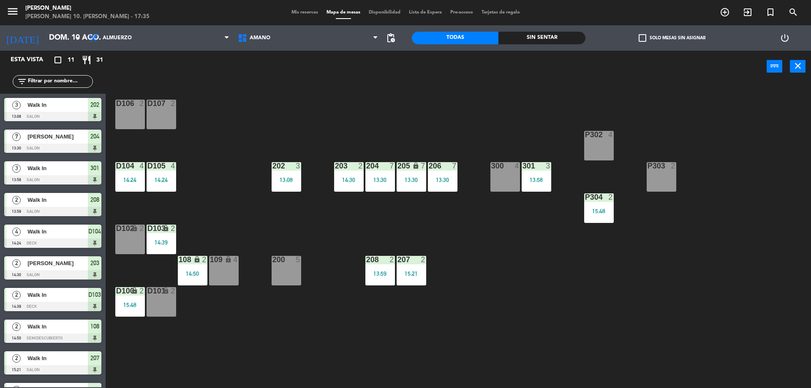
click at [309, 10] on span "Mis reservas" at bounding box center [304, 12] width 35 height 5
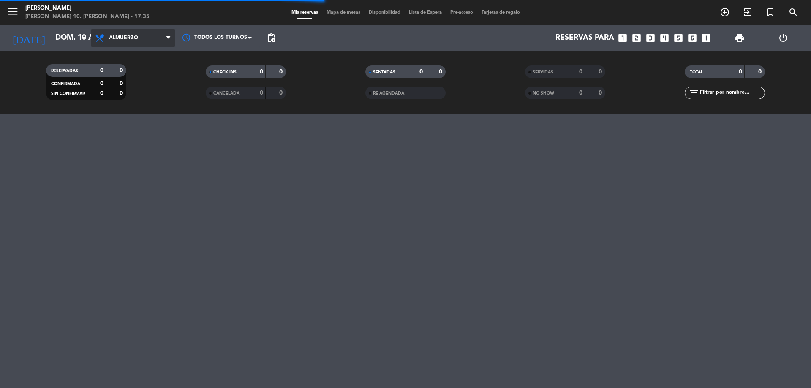
click at [148, 38] on span "Almuerzo" at bounding box center [133, 38] width 85 height 19
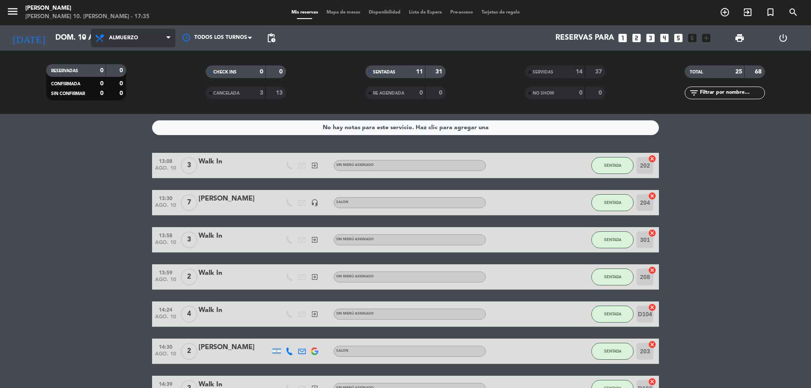
click at [137, 36] on span "Almuerzo" at bounding box center [123, 38] width 29 height 6
click at [131, 88] on div "menu Amano Ristorante [PERSON_NAME] 10. [PERSON_NAME] - 17:35 Mis reservas Mapa…" at bounding box center [405, 57] width 811 height 114
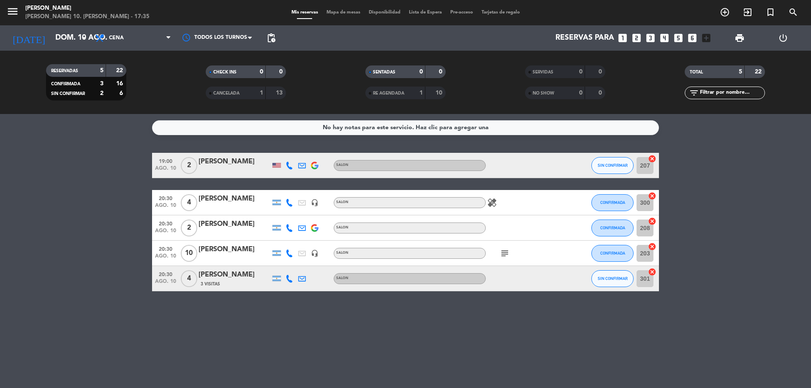
click at [509, 252] on icon "subject" at bounding box center [505, 254] width 10 height 10
click at [497, 338] on div "No hay notas para este servicio. Haz clic para agregar una 19:00 ago. 10 2 [PER…" at bounding box center [405, 251] width 811 height 274
click at [344, 12] on span "Mapa de mesas" at bounding box center [343, 12] width 42 height 5
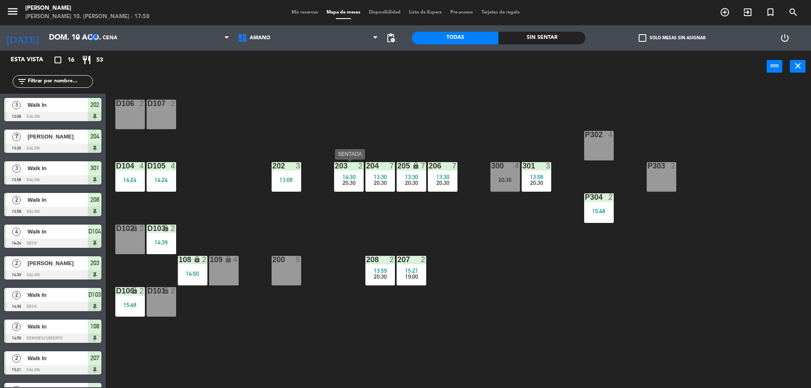
click at [354, 180] on span "20:30" at bounding box center [349, 183] width 13 height 7
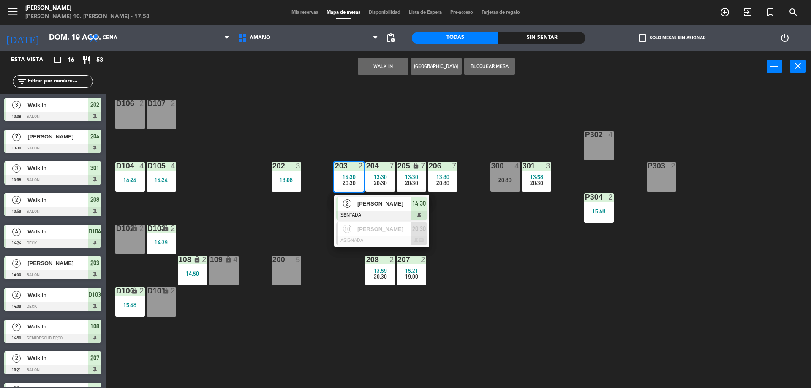
click at [388, 203] on span "[PERSON_NAME]" at bounding box center [385, 203] width 54 height 9
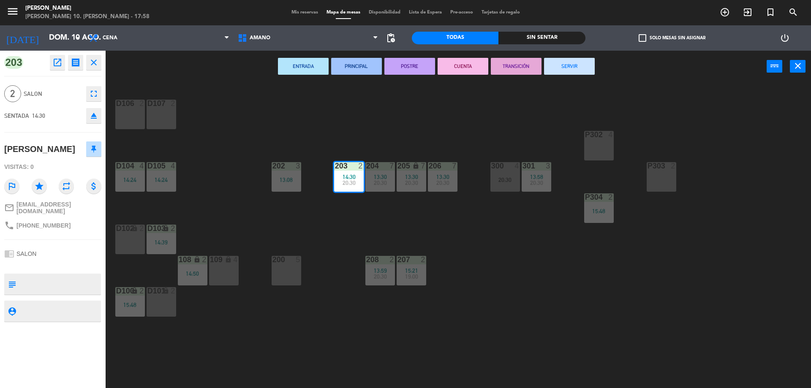
click at [581, 65] on button "SERVIR" at bounding box center [569, 66] width 51 height 17
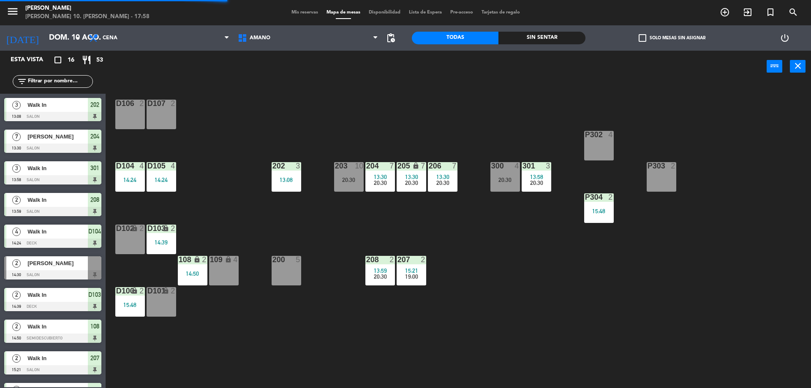
click at [378, 186] on span "20:30" at bounding box center [380, 183] width 13 height 7
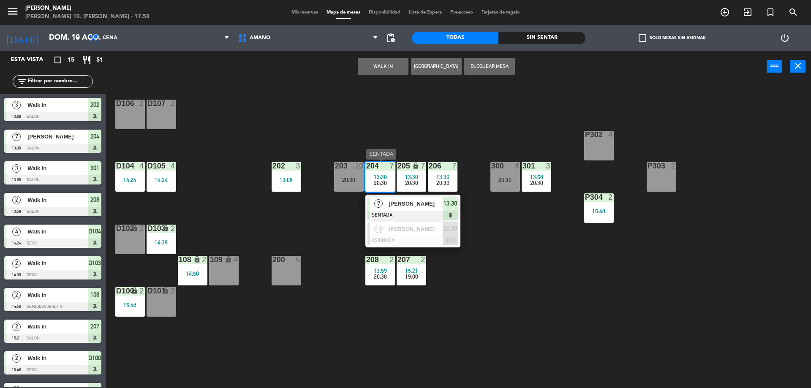
click at [404, 202] on span "[PERSON_NAME]" at bounding box center [416, 203] width 54 height 9
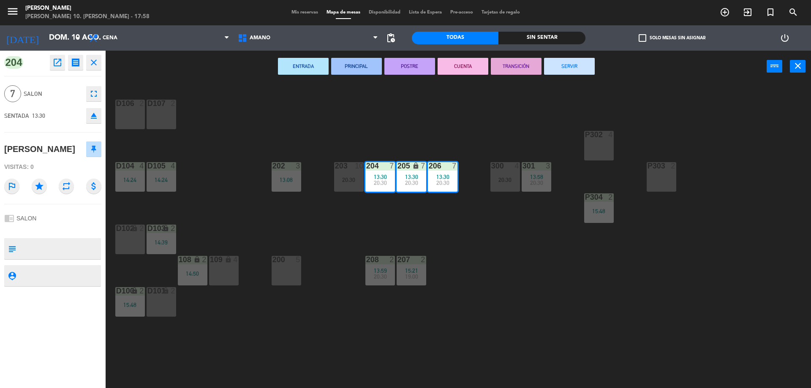
click at [565, 66] on button "SERVIR" at bounding box center [569, 66] width 51 height 17
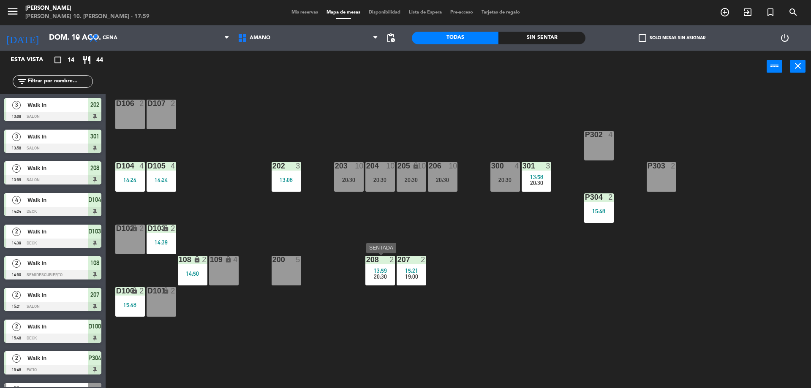
click at [390, 274] on div "20:30" at bounding box center [381, 277] width 30 height 6
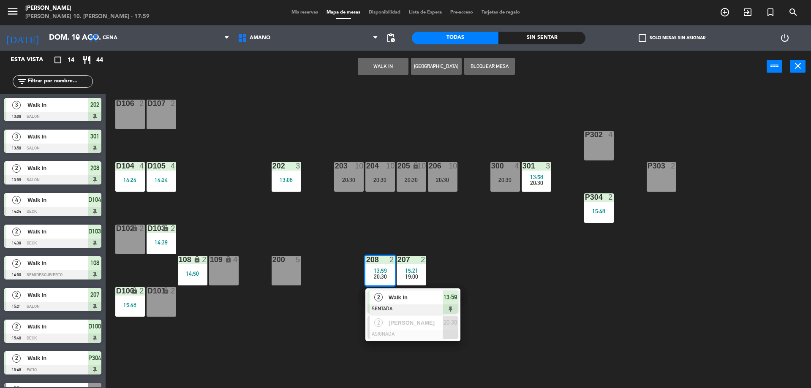
click at [402, 297] on span "Walk In" at bounding box center [416, 297] width 54 height 9
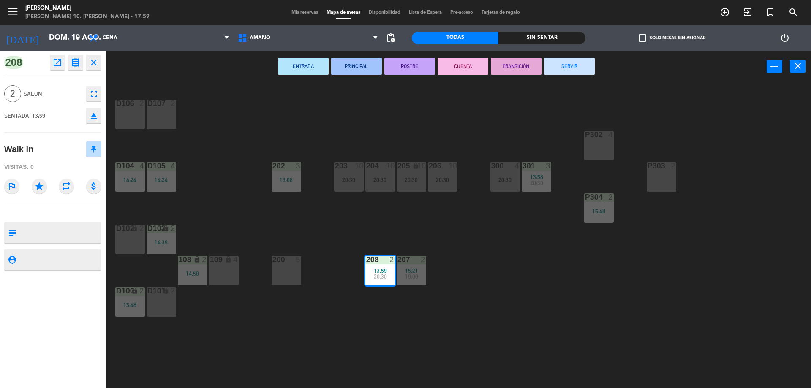
click at [574, 63] on button "SERVIR" at bounding box center [569, 66] width 51 height 17
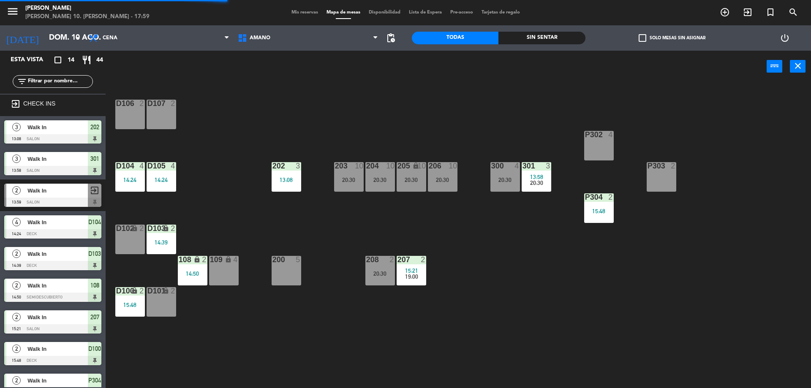
click at [290, 181] on div "13:08" at bounding box center [287, 180] width 30 height 6
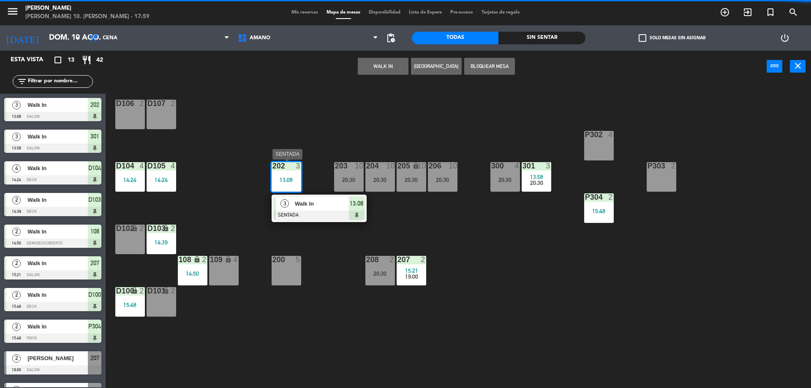
click at [308, 205] on span "Walk In" at bounding box center [322, 203] width 54 height 9
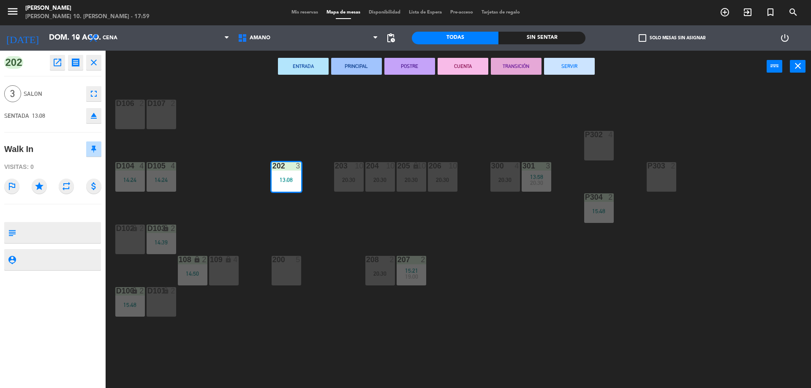
click at [559, 64] on button "SERVIR" at bounding box center [569, 66] width 51 height 17
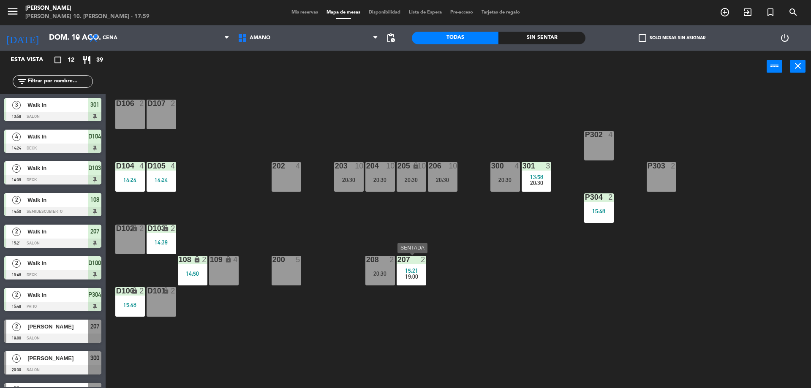
click at [414, 271] on span "15:21" at bounding box center [411, 271] width 13 height 7
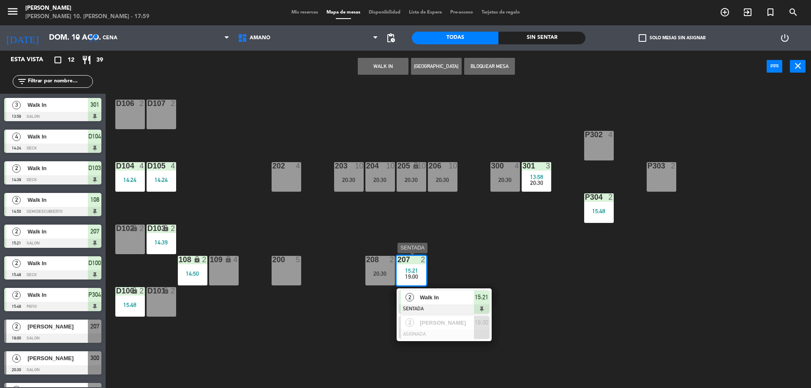
click at [437, 302] on div "Walk In" at bounding box center [446, 298] width 55 height 14
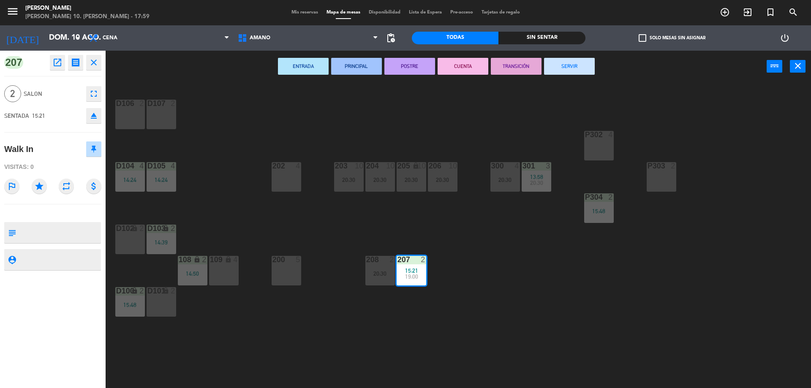
click at [573, 72] on button "SERVIR" at bounding box center [569, 66] width 51 height 17
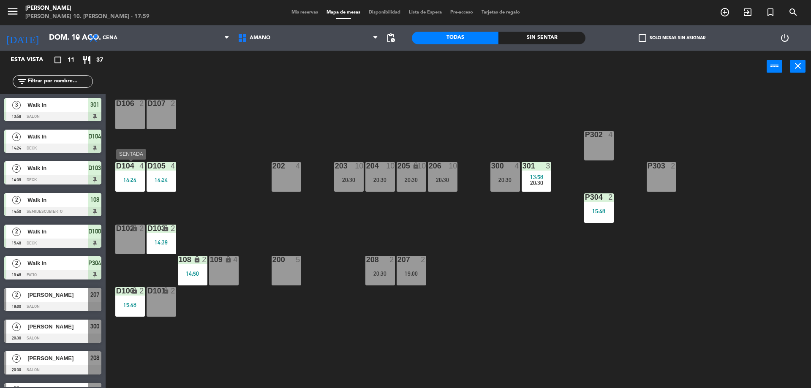
click at [126, 179] on div "14:24" at bounding box center [130, 180] width 30 height 6
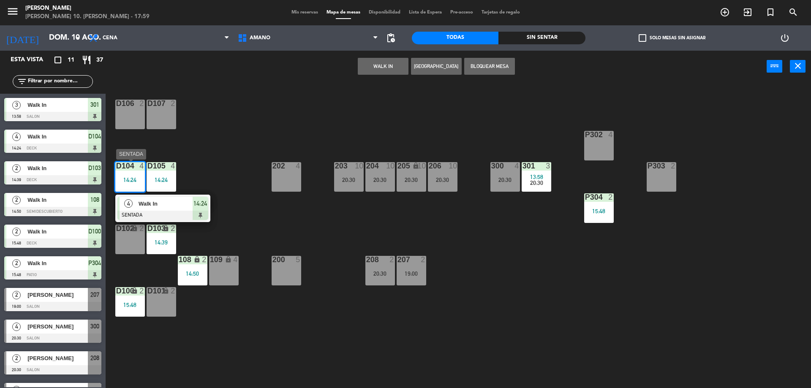
click at [160, 211] on div at bounding box center [162, 215] width 91 height 9
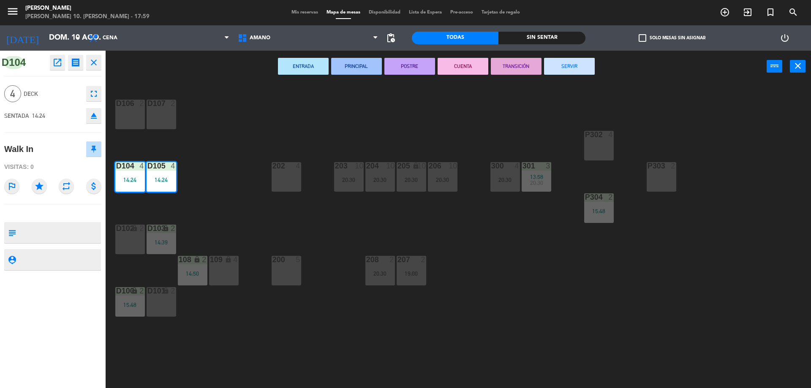
drag, startPoint x: 563, startPoint y: 60, endPoint x: 464, endPoint y: 81, distance: 101.0
click at [563, 60] on button "SERVIR" at bounding box center [569, 66] width 51 height 17
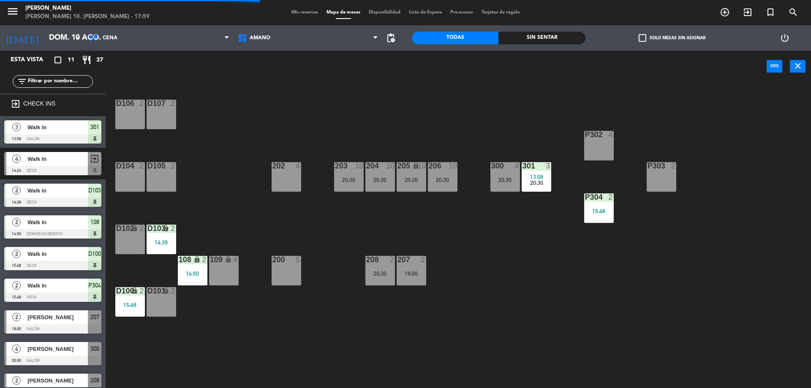
click at [170, 243] on div "14:39" at bounding box center [162, 243] width 30 height 6
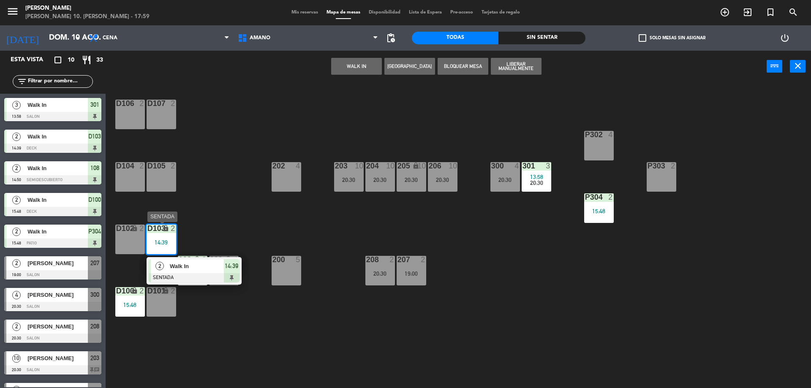
click at [182, 268] on span "Walk In" at bounding box center [197, 266] width 54 height 9
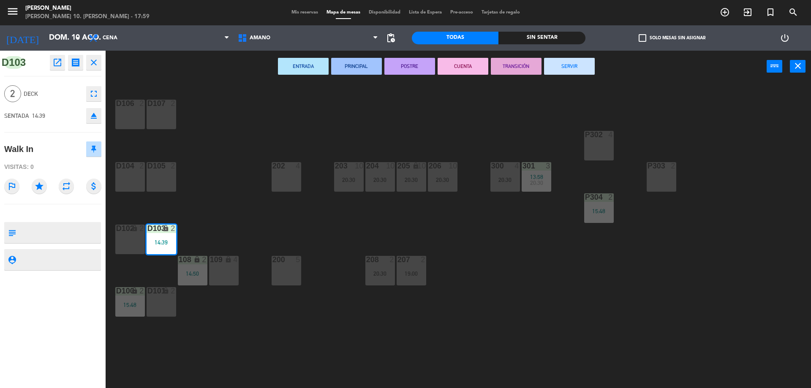
click at [561, 64] on button "SERVIR" at bounding box center [569, 66] width 51 height 17
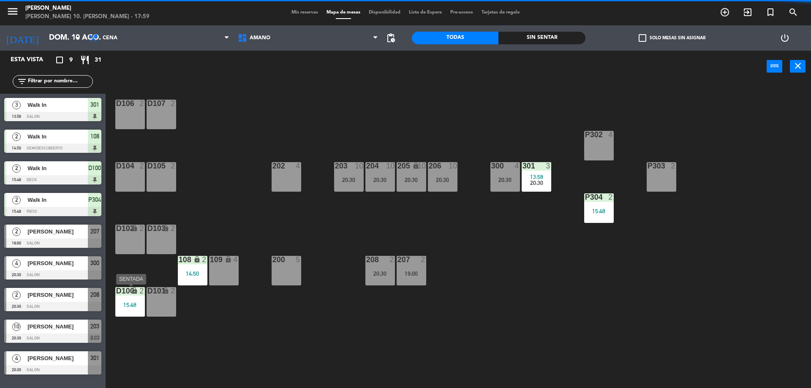
click at [129, 306] on div "15:48" at bounding box center [130, 305] width 30 height 6
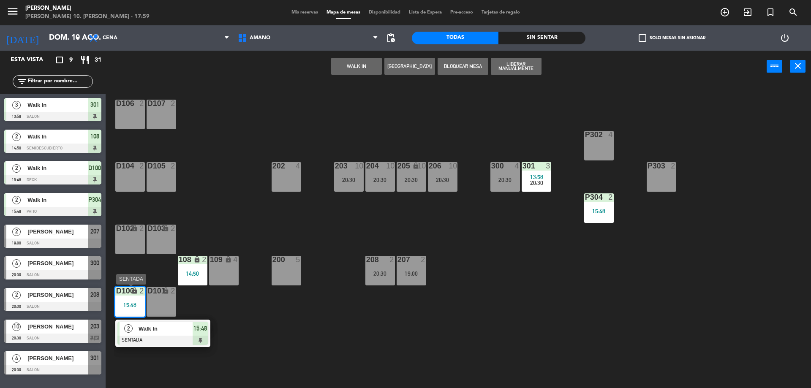
click at [165, 328] on span "Walk In" at bounding box center [166, 329] width 54 height 9
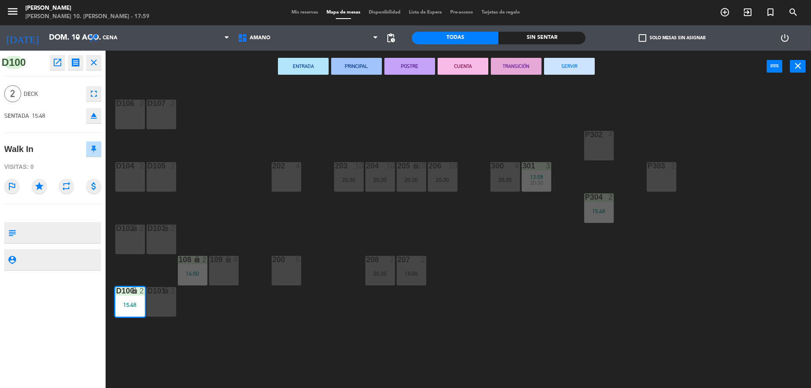
click at [563, 66] on button "SERVIR" at bounding box center [569, 66] width 51 height 17
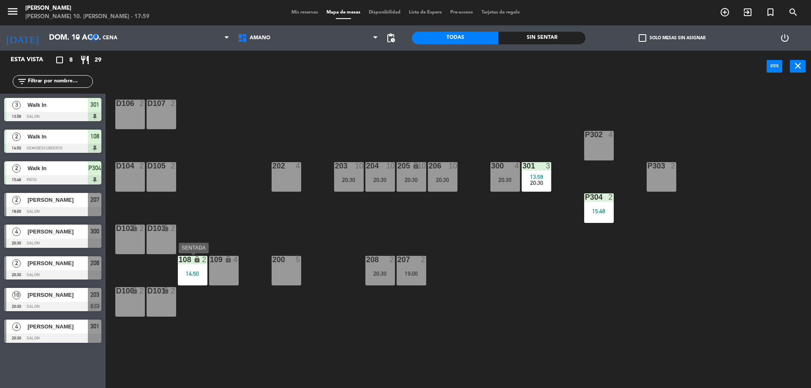
click at [191, 274] on div "14:50" at bounding box center [193, 274] width 30 height 6
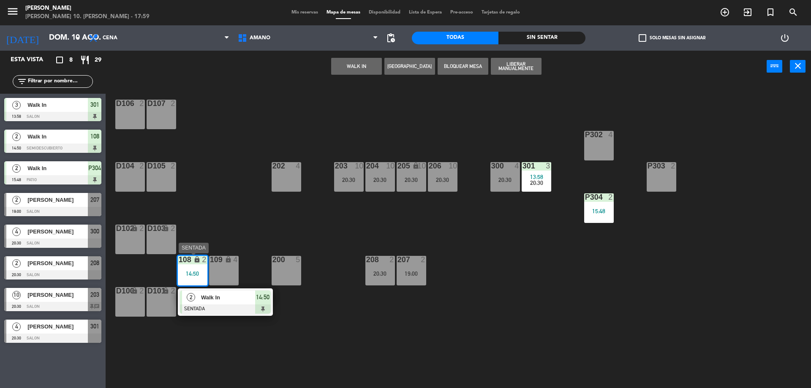
click at [218, 299] on span "Walk In" at bounding box center [228, 297] width 54 height 9
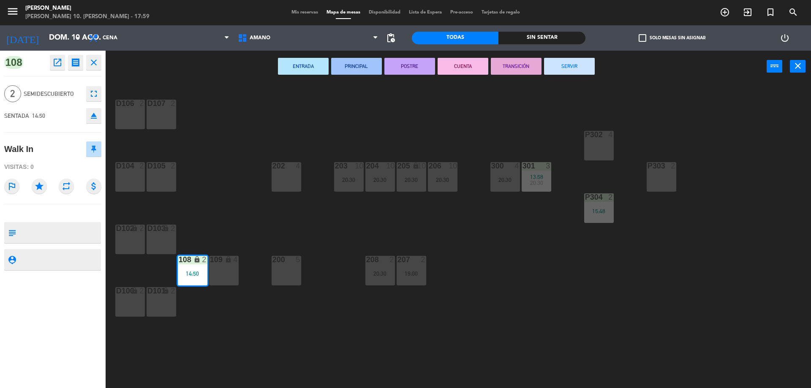
click at [569, 68] on button "SERVIR" at bounding box center [569, 66] width 51 height 17
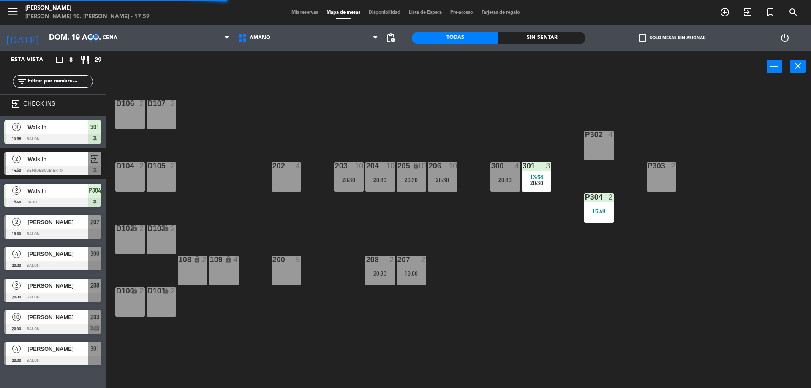
click at [532, 178] on span "13:58" at bounding box center [536, 177] width 13 height 7
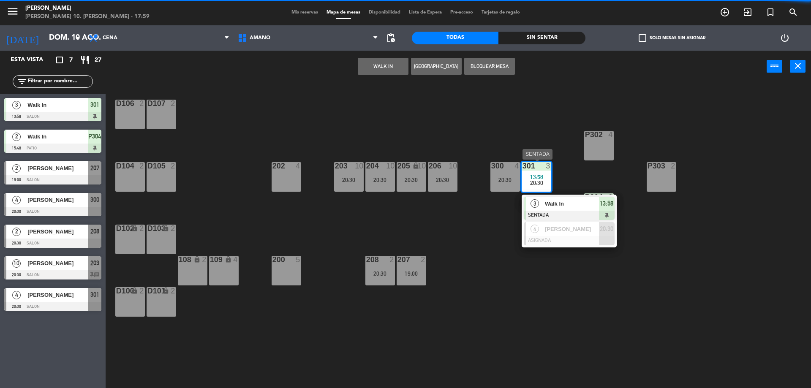
click at [547, 205] on span "Walk In" at bounding box center [572, 203] width 54 height 9
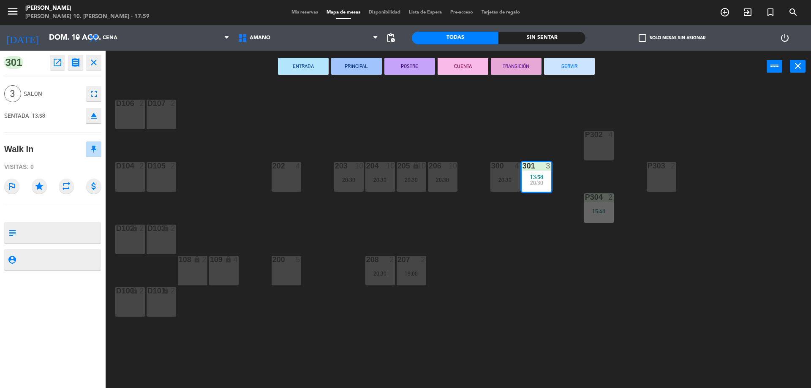
click at [575, 68] on button "SERVIR" at bounding box center [569, 66] width 51 height 17
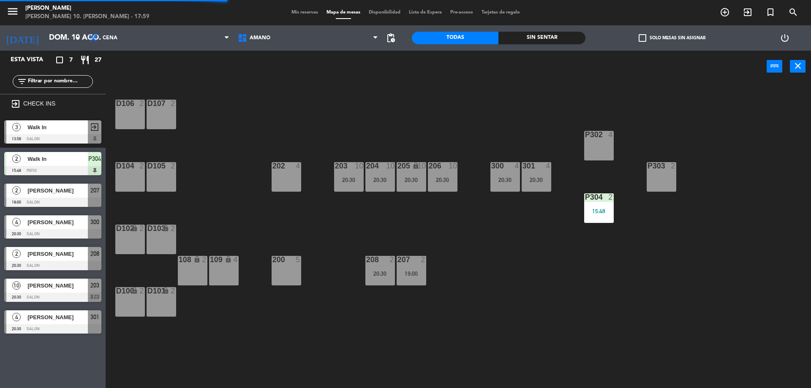
click at [601, 209] on div "15:48" at bounding box center [600, 211] width 30 height 6
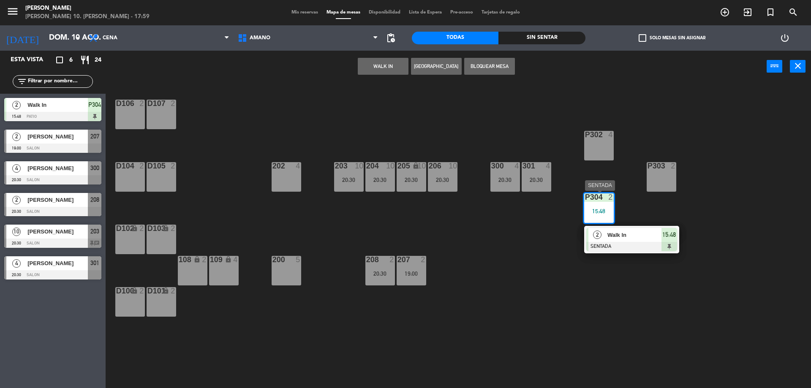
click at [607, 233] on div "Walk In" at bounding box center [634, 235] width 55 height 14
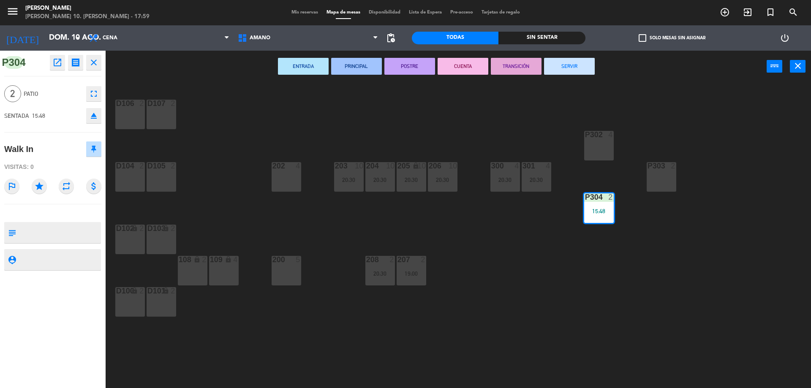
click at [585, 69] on button "SERVIR" at bounding box center [569, 66] width 51 height 17
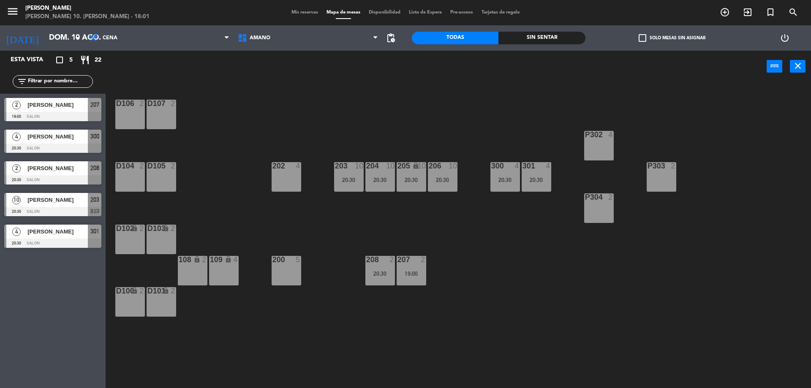
click at [290, 11] on span "Mis reservas" at bounding box center [304, 12] width 35 height 5
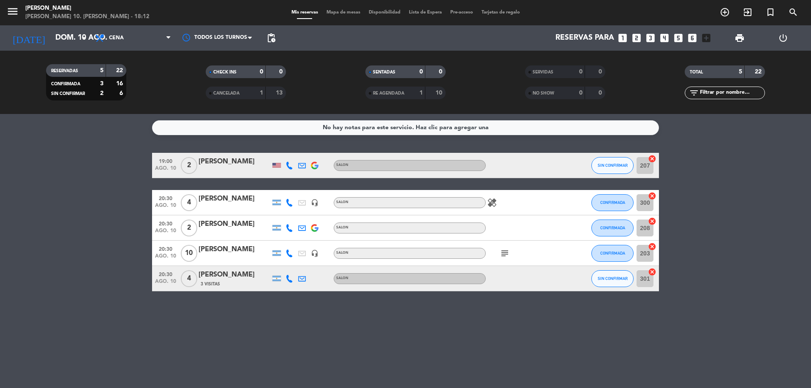
click at [342, 16] on div "menu Amano Ristorante [PERSON_NAME] 10. [PERSON_NAME] - 18:12 Mis reservas Mapa…" at bounding box center [405, 12] width 811 height 25
click at [343, 11] on span "Mapa de mesas" at bounding box center [343, 12] width 42 height 5
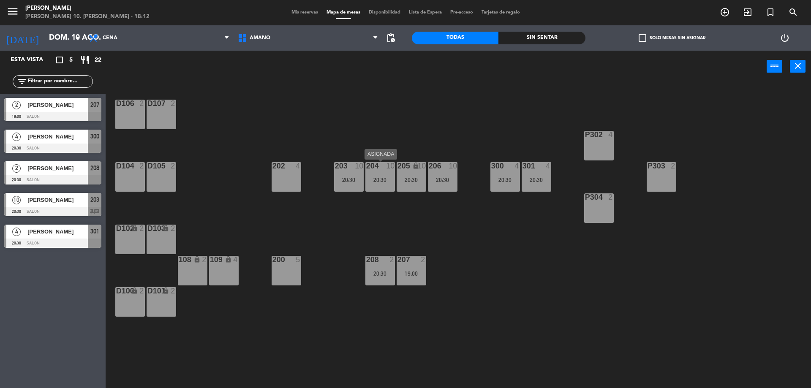
click at [385, 184] on div "204 10 20:30" at bounding box center [381, 177] width 30 height 30
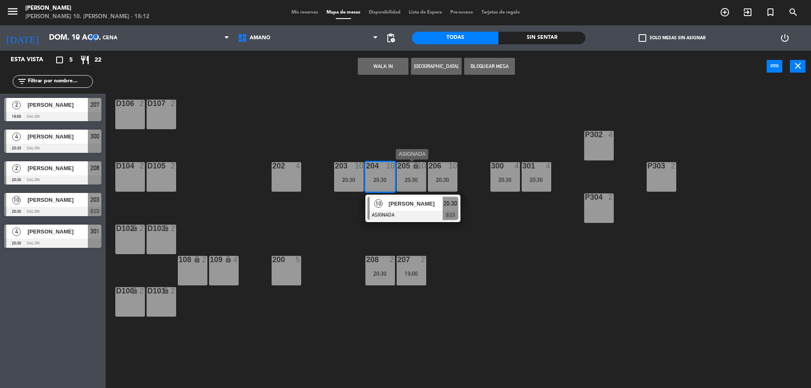
click at [409, 176] on div "205 lock 10 20:30" at bounding box center [412, 177] width 30 height 30
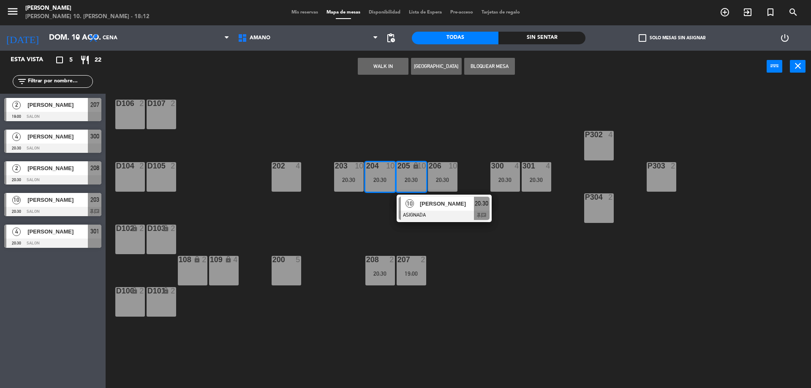
click at [387, 60] on button "WALK IN" at bounding box center [383, 66] width 51 height 17
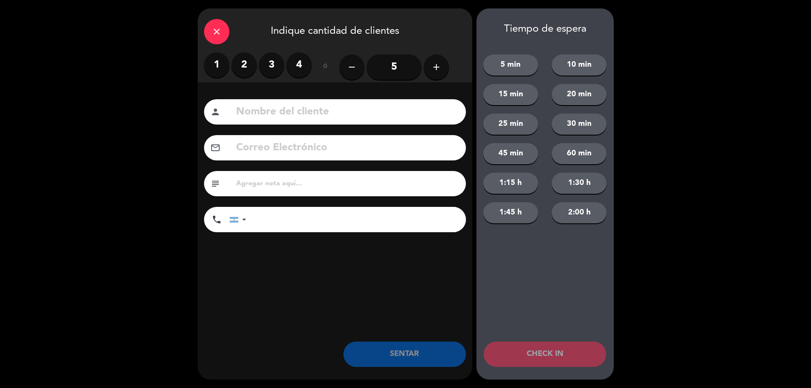
click at [266, 68] on label "3" at bounding box center [271, 64] width 25 height 25
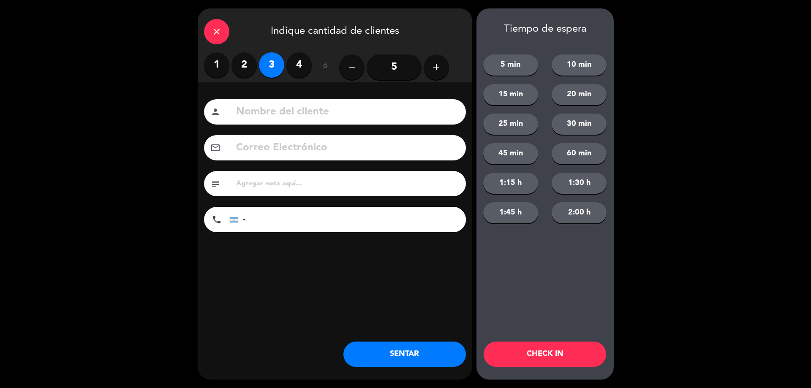
click at [412, 350] on button "SENTAR" at bounding box center [405, 354] width 123 height 25
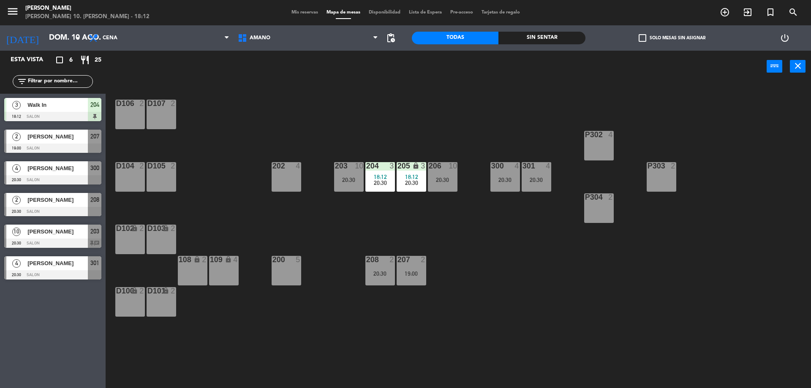
click at [305, 10] on span "Mis reservas" at bounding box center [304, 12] width 35 height 5
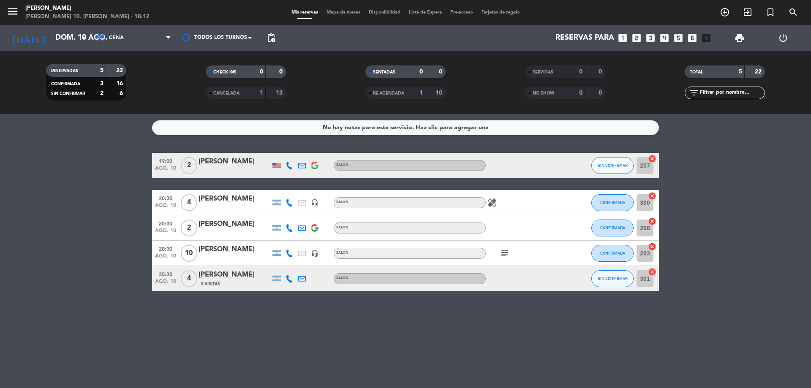
click at [291, 279] on icon at bounding box center [290, 279] width 8 height 8
click at [182, 309] on div "No hay notas para este servicio. Haz clic para agregar una 19:00 ago. 10 2 [PER…" at bounding box center [405, 251] width 811 height 274
click at [511, 254] on span "subject" at bounding box center [505, 254] width 13 height 10
click at [507, 254] on icon "subject" at bounding box center [505, 254] width 10 height 10
click at [434, 356] on div "No hay notas para este servicio. Haz clic para agregar una 19:00 ago. 10 2 [PER…" at bounding box center [405, 251] width 811 height 274
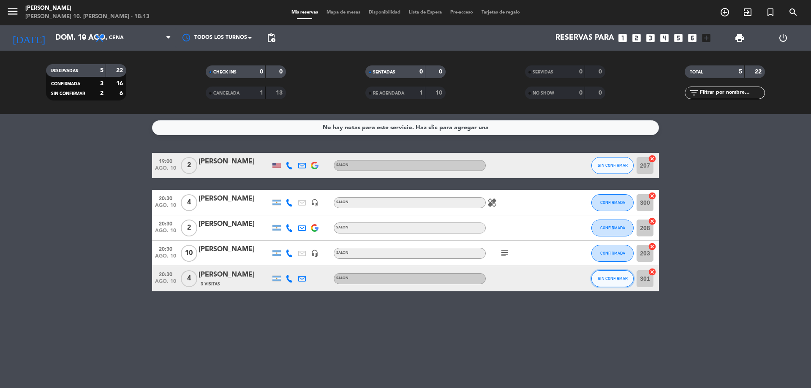
click at [613, 279] on span "SIN CONFIRMAR" at bounding box center [613, 278] width 30 height 5
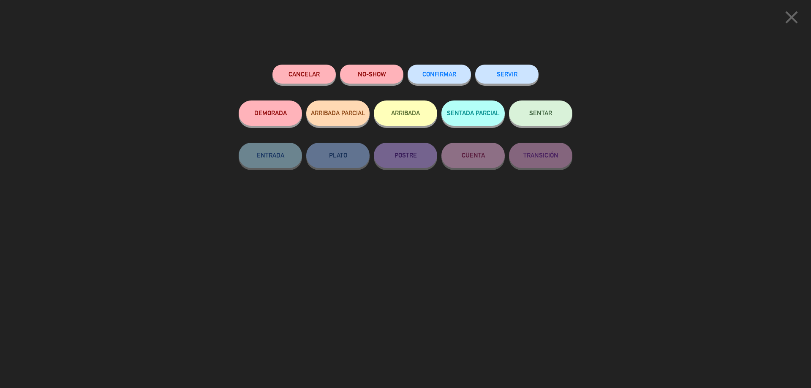
click at [448, 76] on span "CONFIRMAR" at bounding box center [440, 74] width 34 height 7
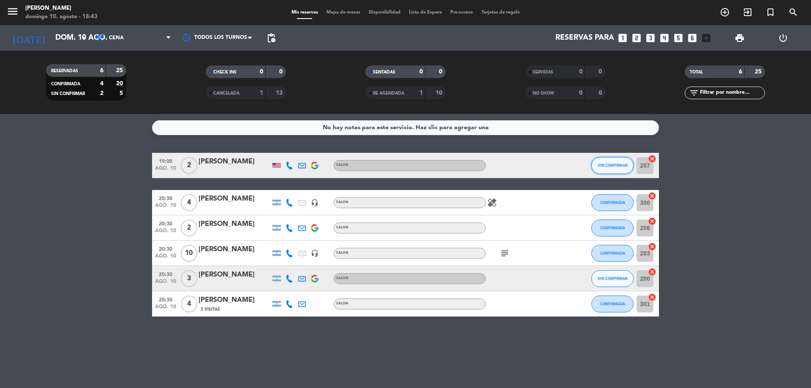
click at [617, 168] on button "SIN CONFIRMAR" at bounding box center [613, 165] width 42 height 17
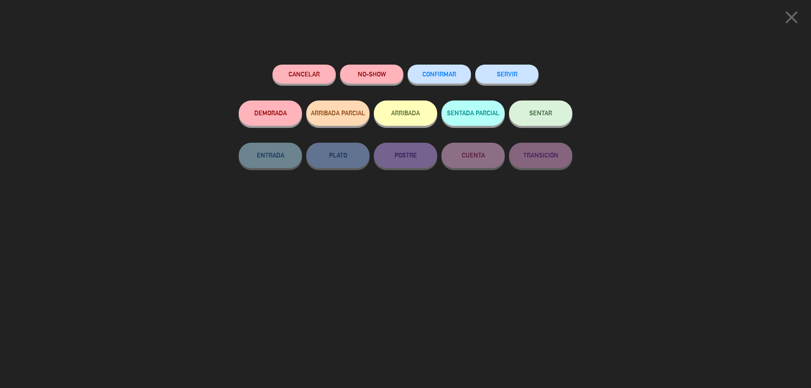
click at [550, 115] on span "SENTAR" at bounding box center [541, 112] width 23 height 7
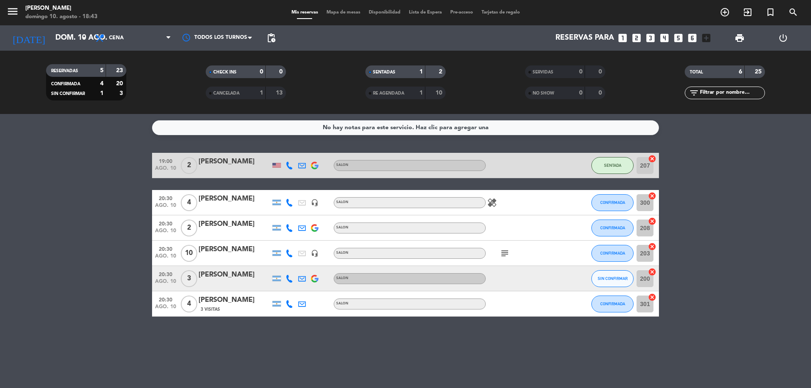
click at [353, 10] on span "Mapa de mesas" at bounding box center [343, 12] width 42 height 5
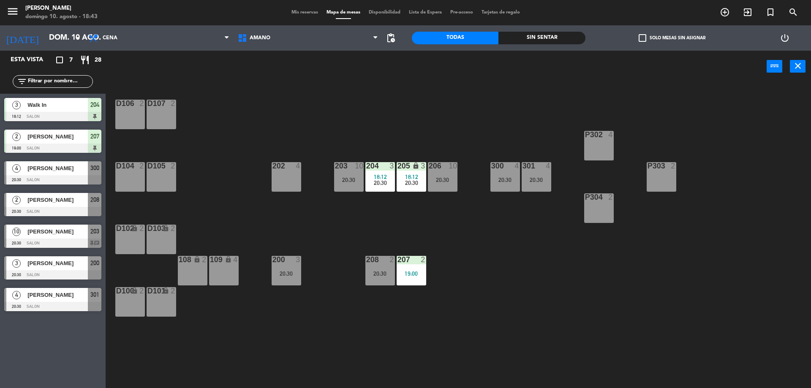
click at [297, 19] on div "menu Amano Ristorante [PERSON_NAME] 10. [PERSON_NAME] - 18:43 Mis reservas Mapa…" at bounding box center [405, 12] width 811 height 25
click at [300, 11] on span "Mis reservas" at bounding box center [304, 12] width 35 height 5
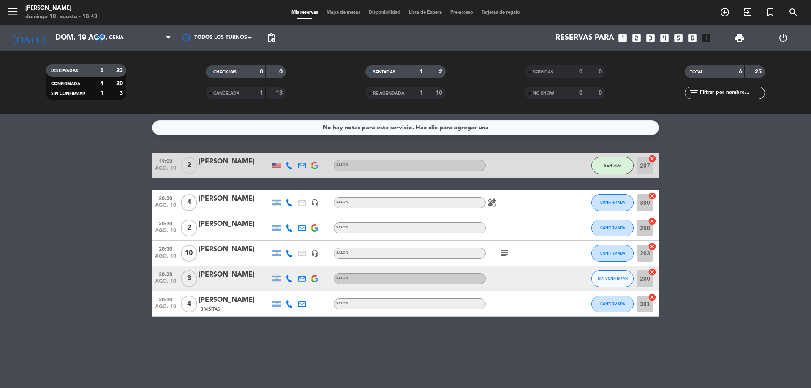
click at [327, 13] on span "Mapa de mesas" at bounding box center [343, 12] width 42 height 5
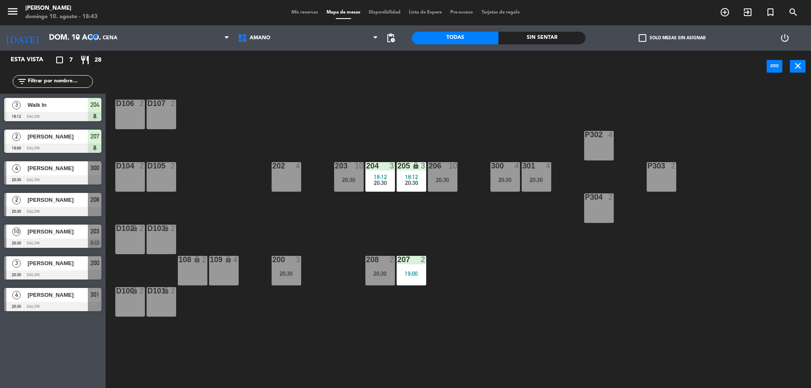
click at [160, 305] on div "D101 lock 2" at bounding box center [162, 302] width 30 height 30
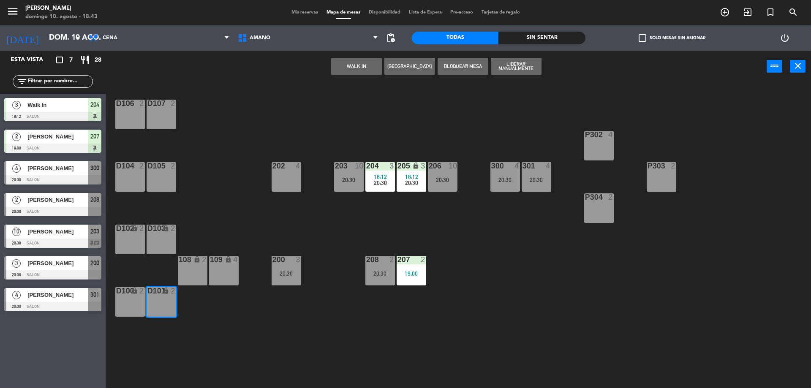
click at [368, 63] on button "WALK IN" at bounding box center [356, 66] width 51 height 17
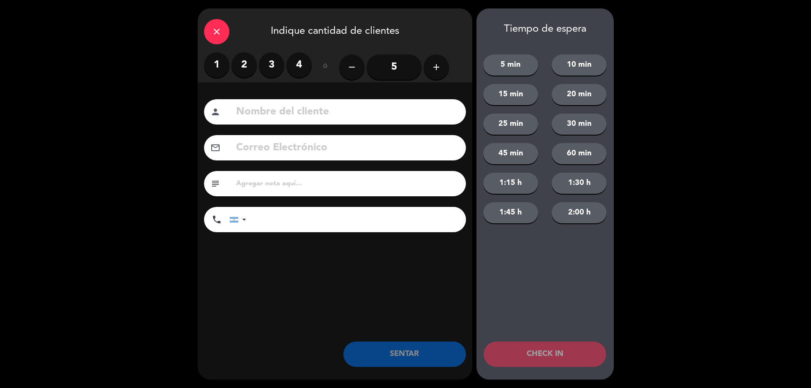
click at [241, 57] on label "2" at bounding box center [244, 64] width 25 height 25
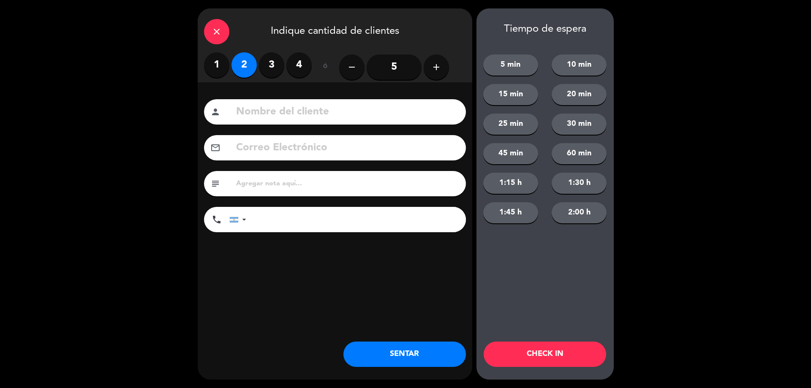
click at [402, 361] on button "SENTAR" at bounding box center [405, 354] width 123 height 25
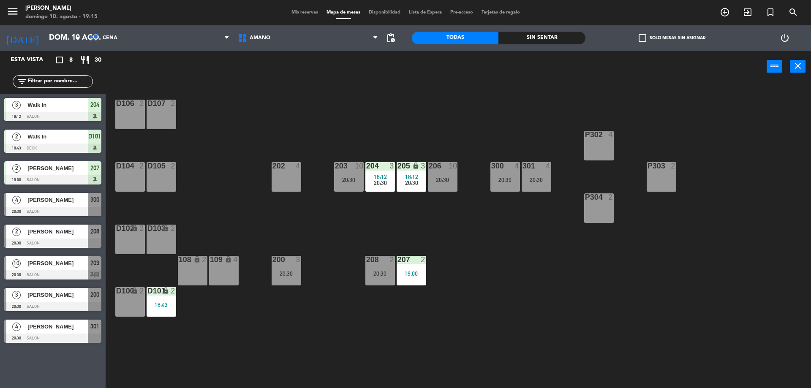
click at [123, 241] on div "D102 lock 2" at bounding box center [130, 240] width 30 height 30
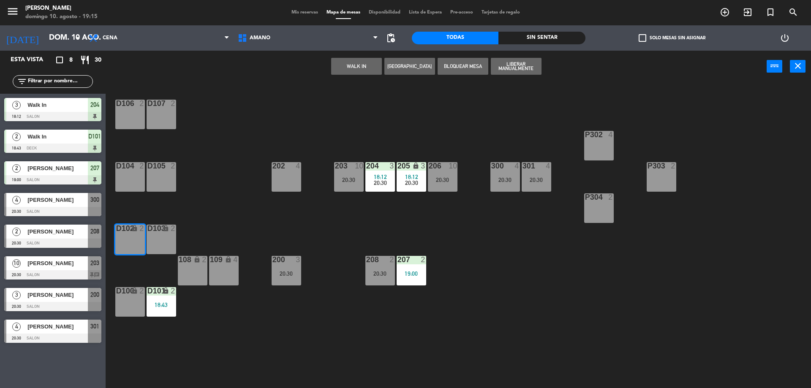
click at [356, 68] on button "WALK IN" at bounding box center [356, 66] width 51 height 17
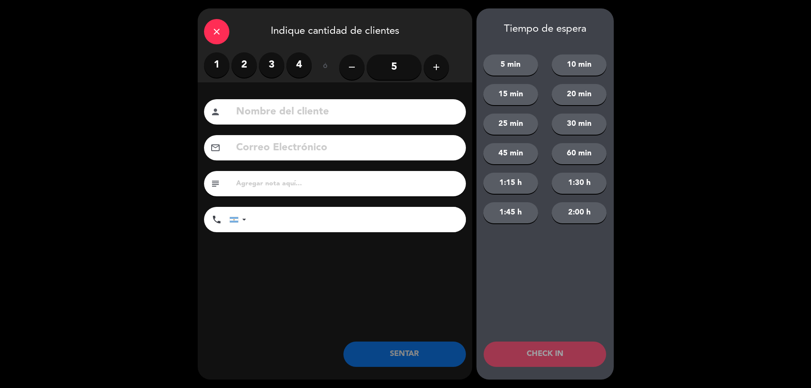
click at [250, 63] on label "2" at bounding box center [244, 64] width 25 height 25
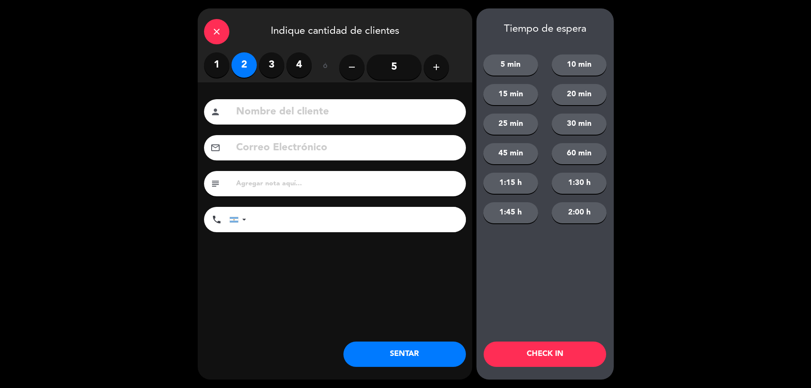
click at [429, 355] on button "SENTAR" at bounding box center [405, 354] width 123 height 25
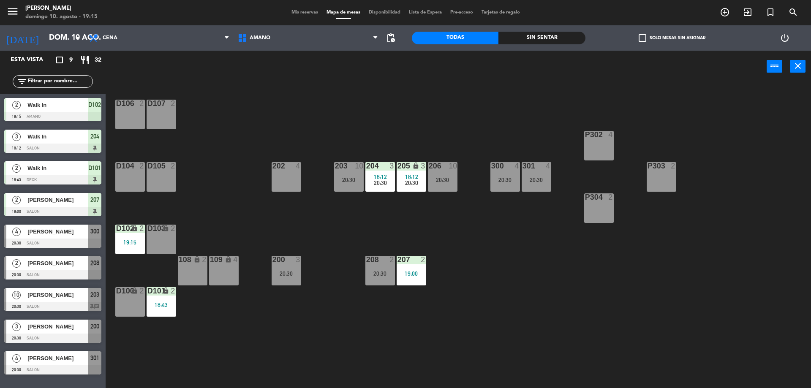
click at [607, 209] on div "P304 2" at bounding box center [600, 209] width 30 height 30
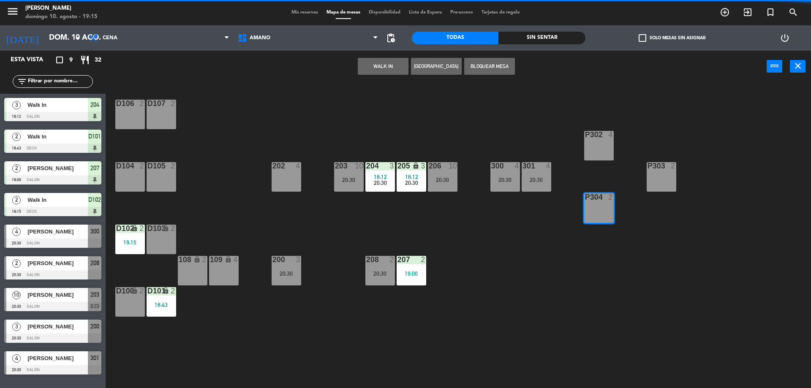
click at [388, 69] on button "WALK IN" at bounding box center [383, 66] width 51 height 17
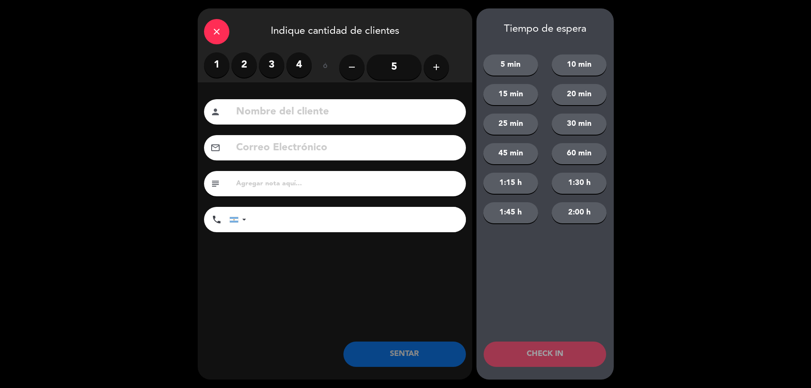
click at [244, 69] on label "2" at bounding box center [244, 64] width 25 height 25
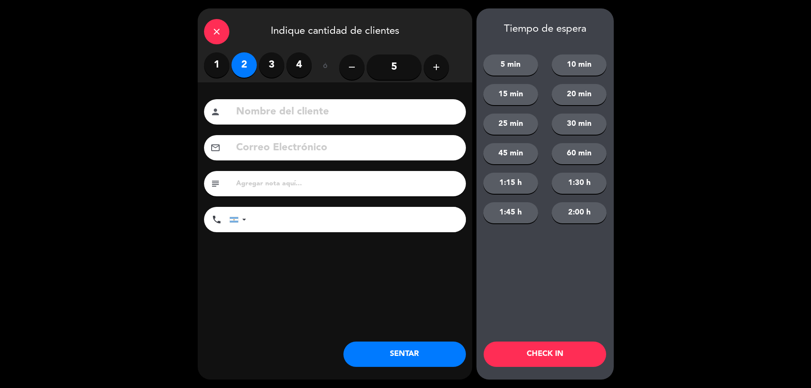
click at [422, 356] on button "SENTAR" at bounding box center [405, 354] width 123 height 25
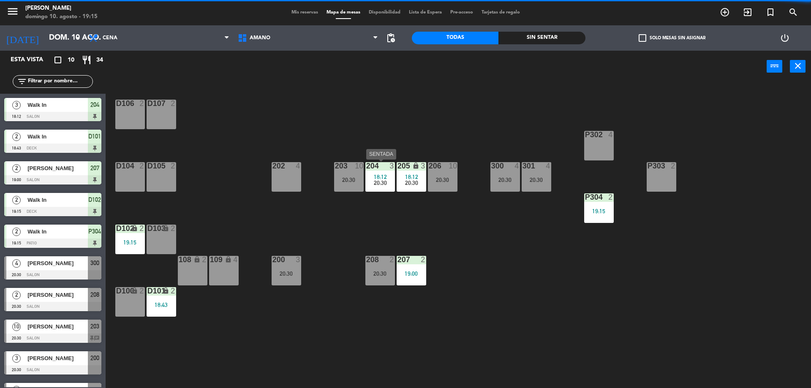
click at [382, 174] on span "18:12" at bounding box center [380, 177] width 13 height 7
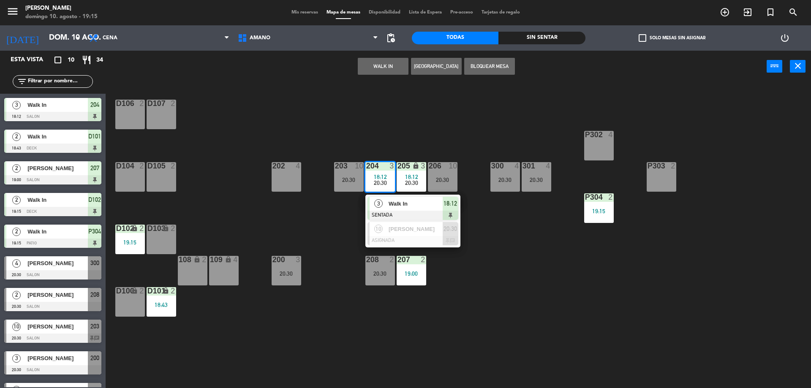
click at [398, 206] on span "Walk In" at bounding box center [416, 203] width 54 height 9
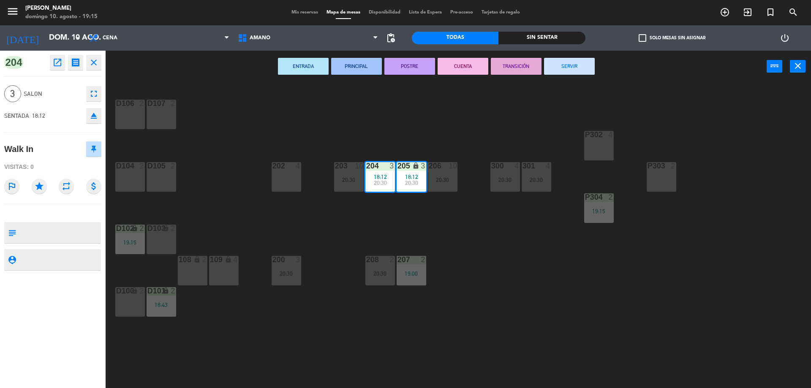
click at [566, 68] on button "SERVIR" at bounding box center [569, 66] width 51 height 17
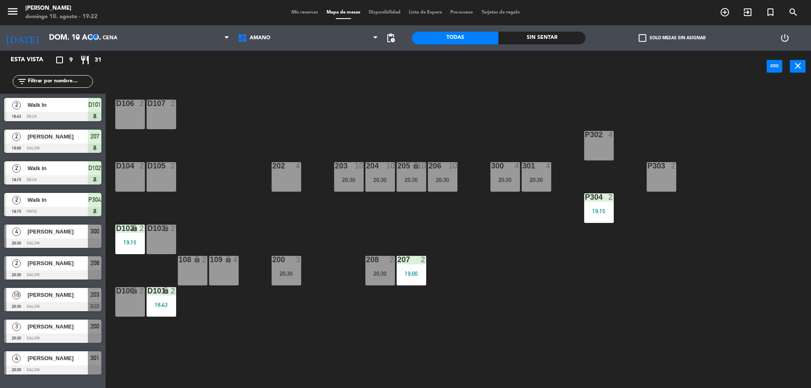
click at [295, 11] on span "Mis reservas" at bounding box center [304, 12] width 35 height 5
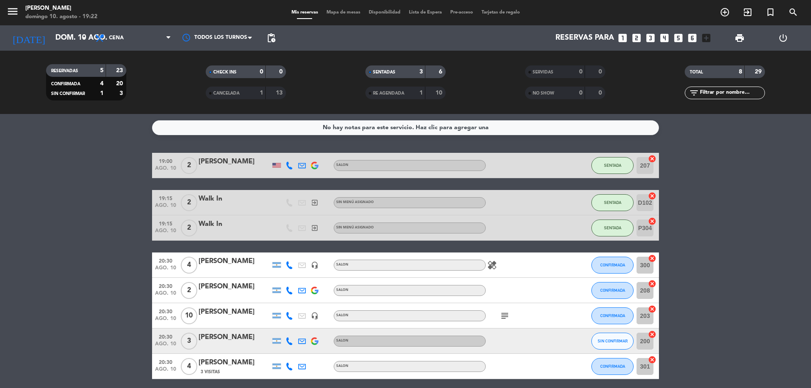
scroll to position [33, 0]
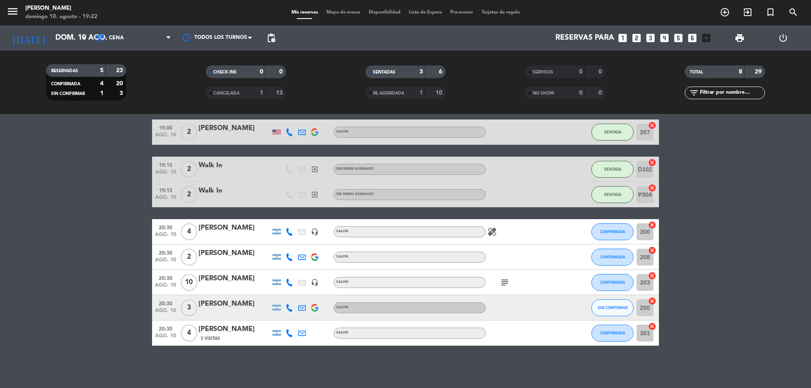
click at [335, 14] on span "Mapa de mesas" at bounding box center [343, 12] width 42 height 5
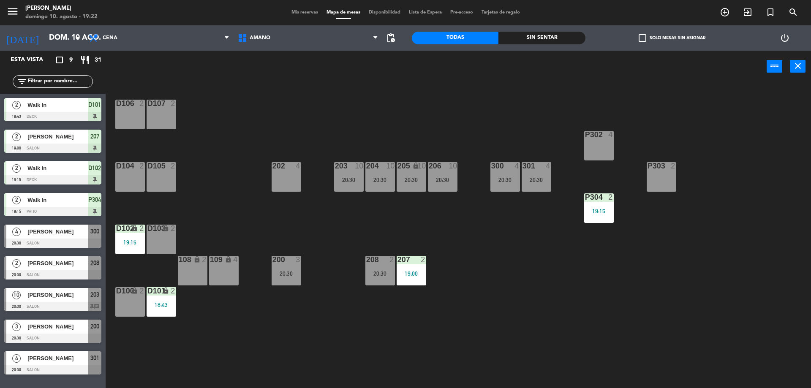
click at [294, 175] on div "202 4" at bounding box center [287, 177] width 30 height 30
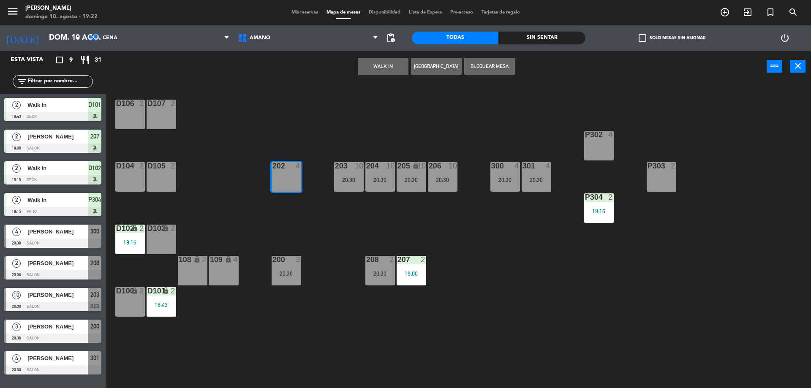
click at [381, 66] on button "WALK IN" at bounding box center [383, 66] width 51 height 17
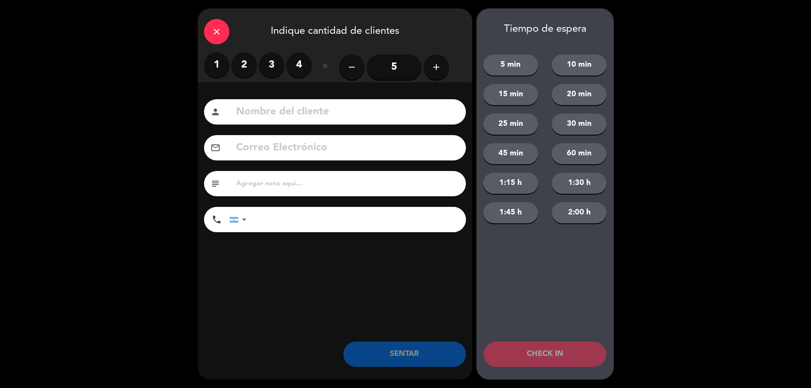
click at [245, 63] on label "2" at bounding box center [244, 64] width 25 height 25
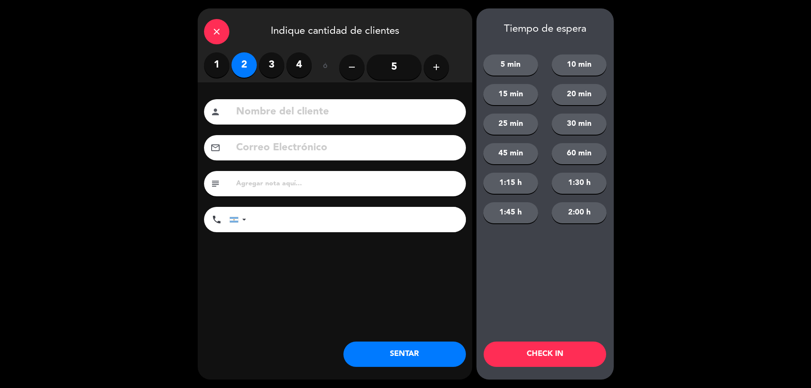
click at [397, 350] on button "SENTAR" at bounding box center [405, 354] width 123 height 25
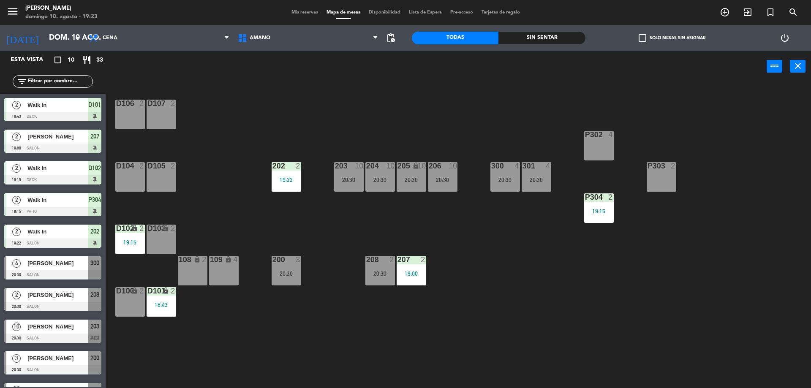
click at [300, 10] on span "Mis reservas" at bounding box center [304, 12] width 35 height 5
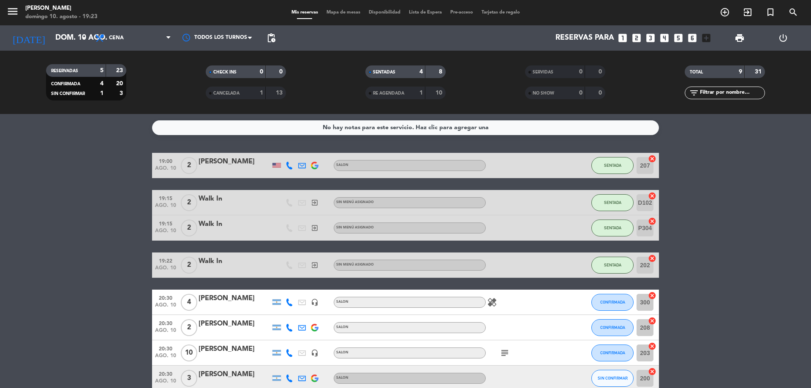
scroll to position [71, 0]
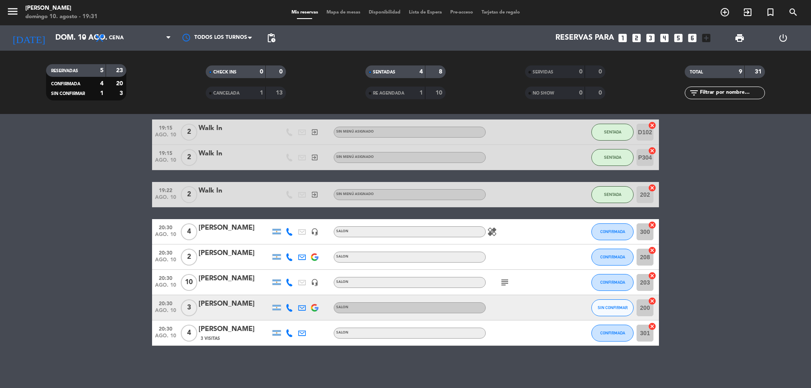
click at [291, 307] on icon at bounding box center [290, 308] width 8 height 8
